Goal: Navigation & Orientation: Go to known website

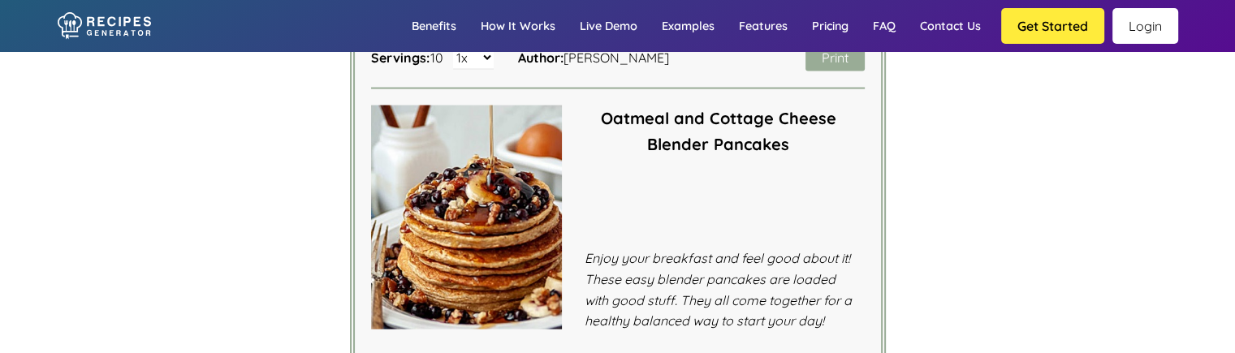
scroll to position [3390, 0]
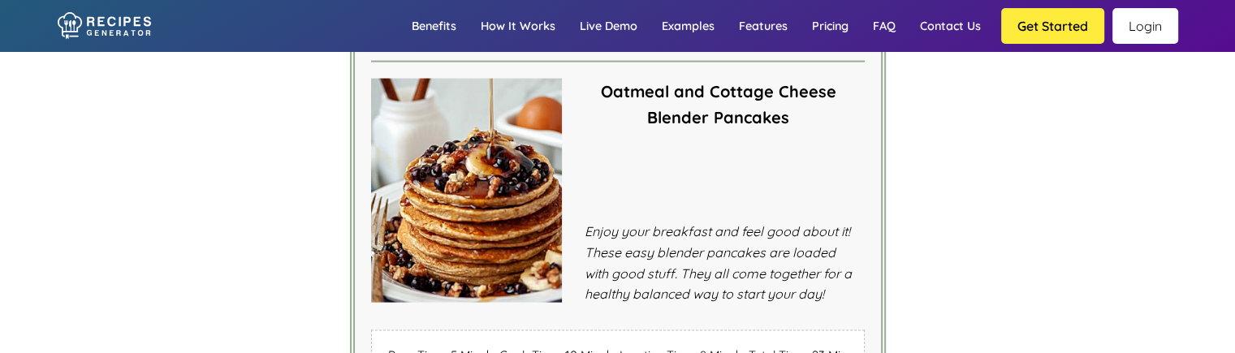
scroll to position [3390, 0]
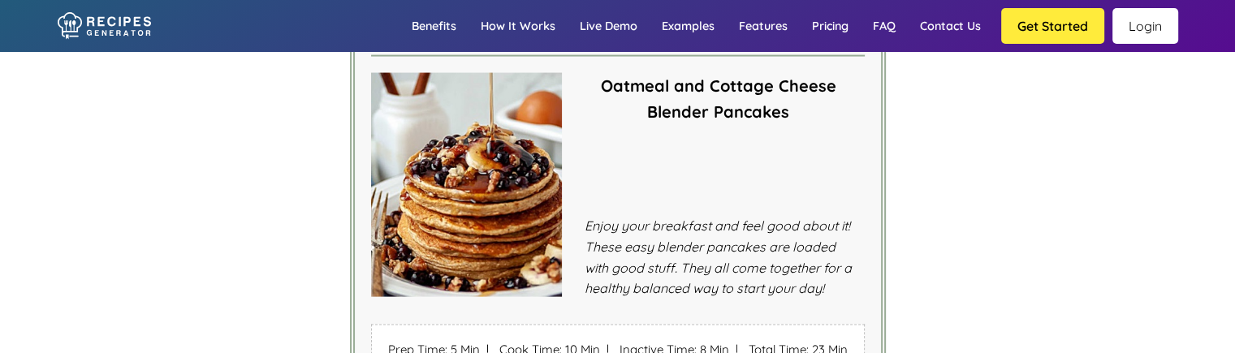
scroll to position [3401, 0]
